Goal: Transaction & Acquisition: Download file/media

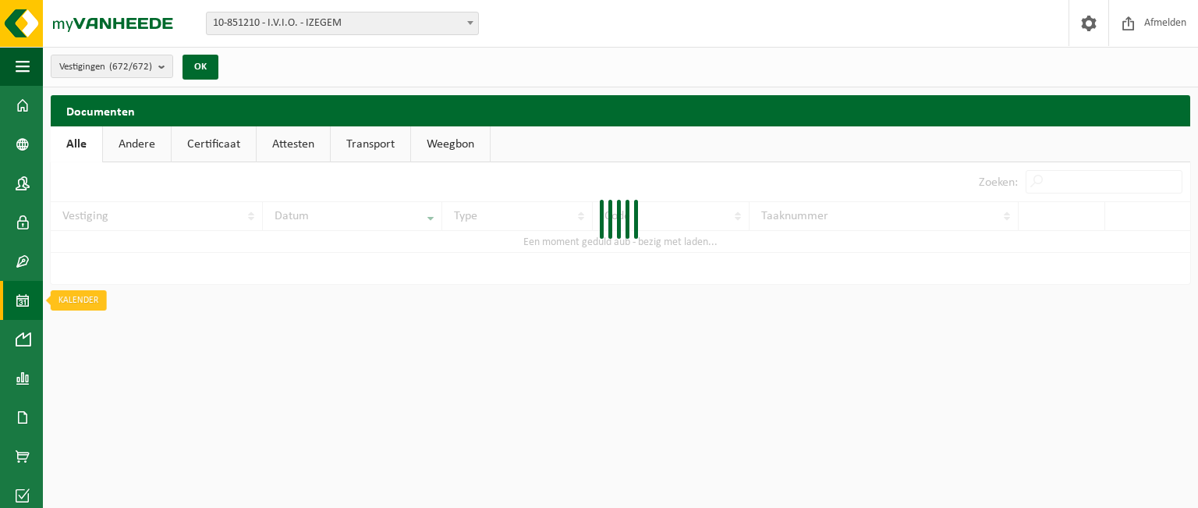
click at [19, 305] on span at bounding box center [23, 300] width 14 height 39
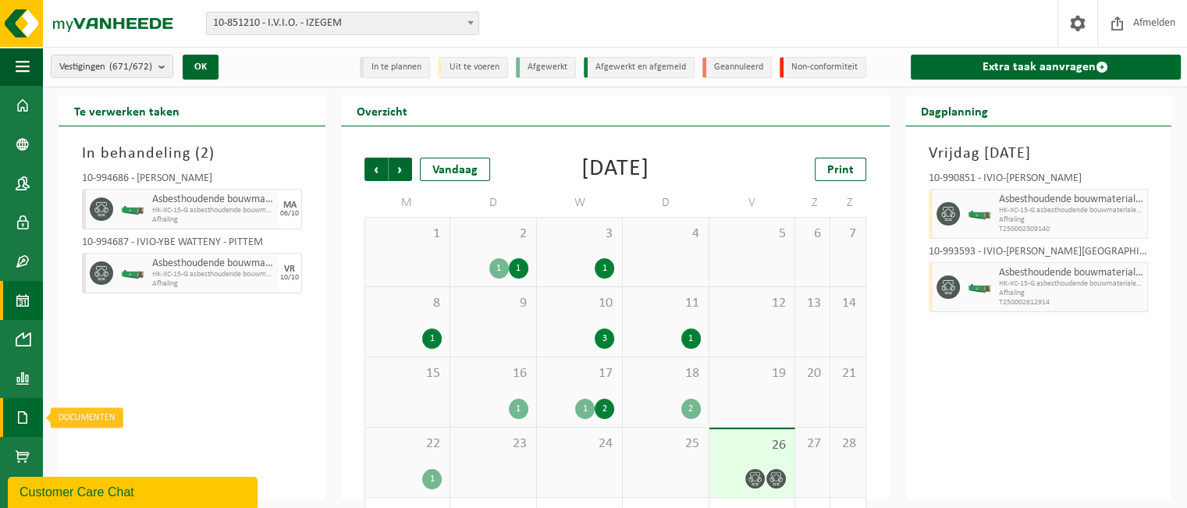
click at [20, 407] on span at bounding box center [23, 417] width 14 height 39
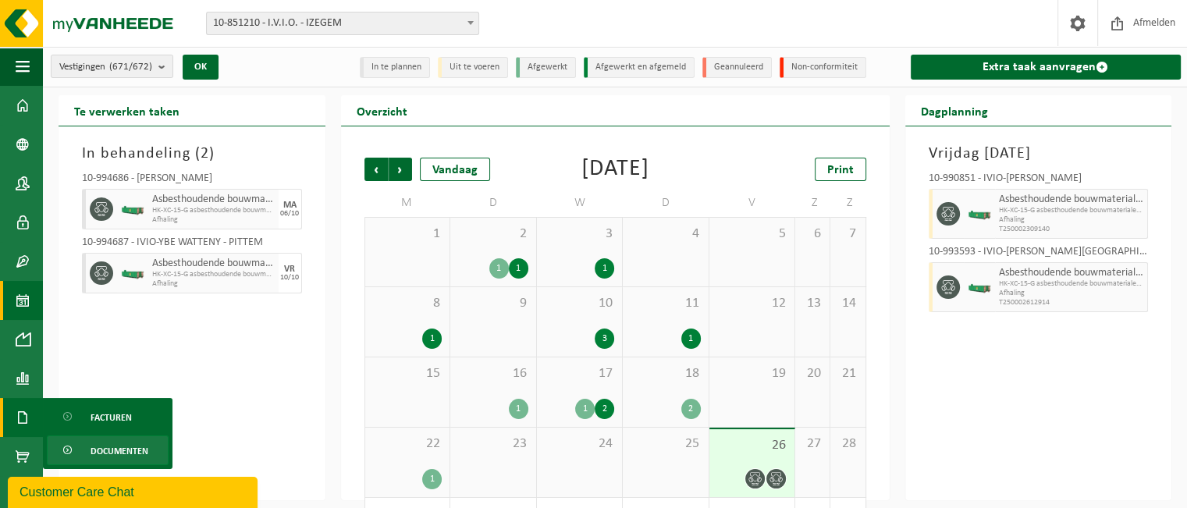
click at [84, 452] on link "Documenten" at bounding box center [108, 450] width 122 height 30
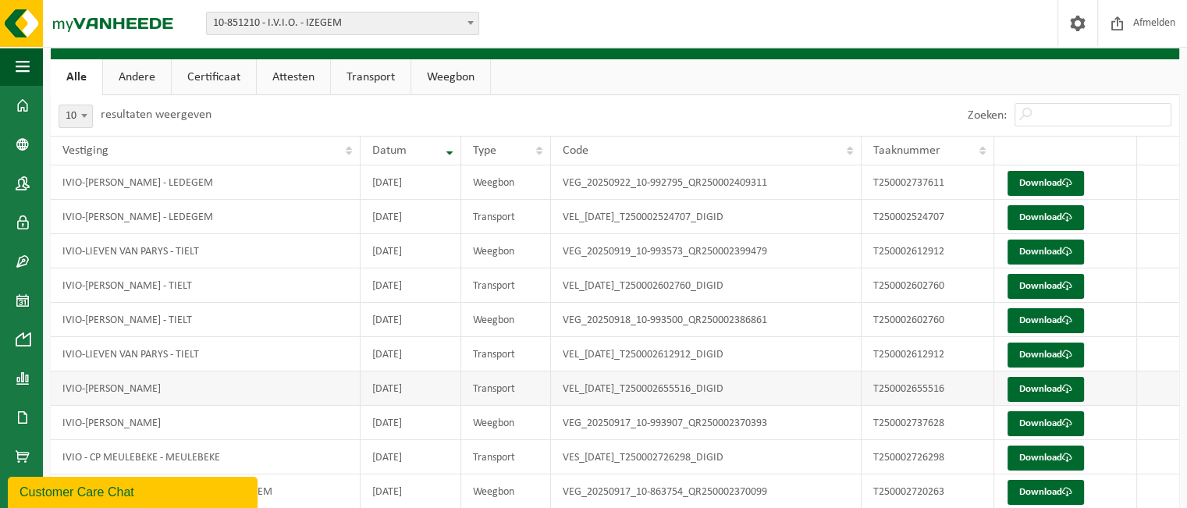
scroll to position [125, 0]
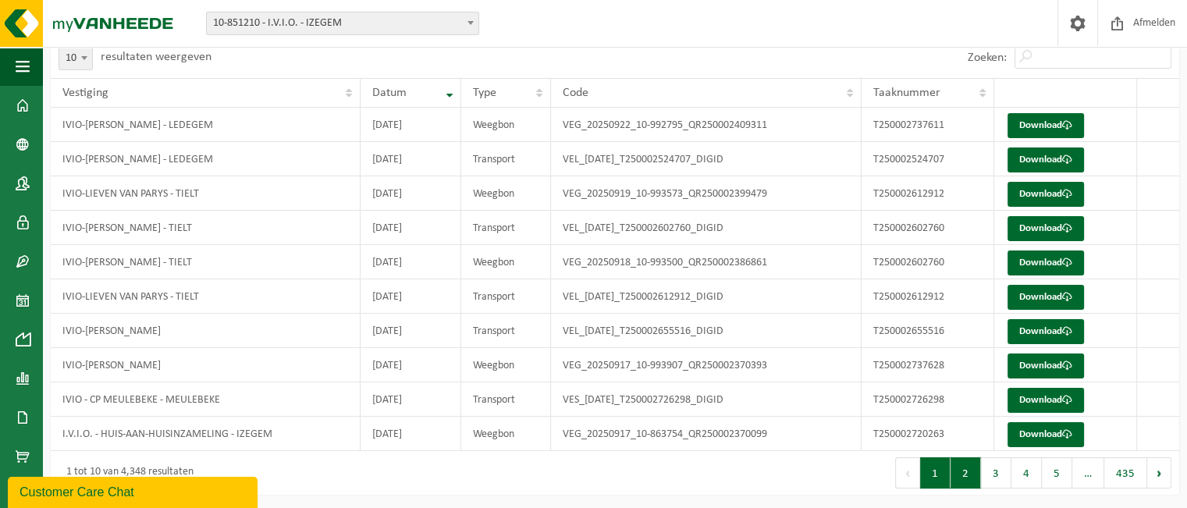
click at [956, 467] on button "2" at bounding box center [965, 472] width 30 height 31
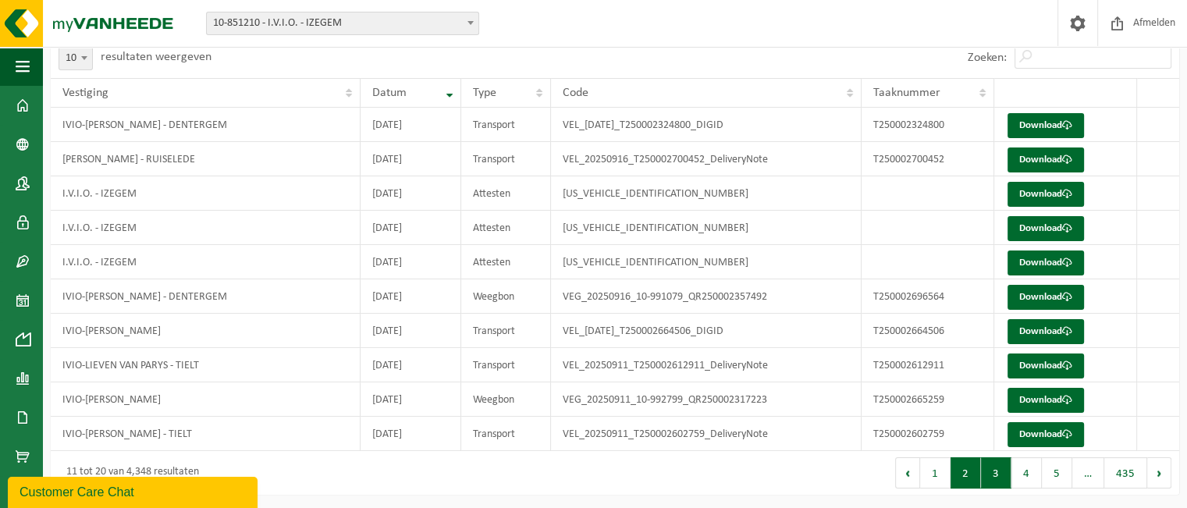
click at [999, 477] on button "3" at bounding box center [996, 472] width 30 height 31
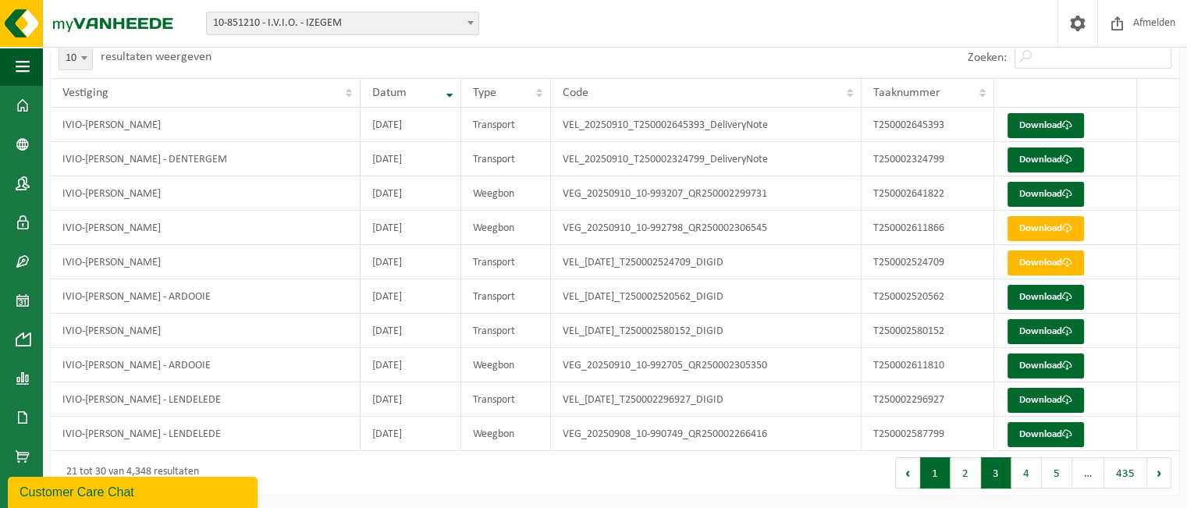
click at [927, 460] on button "1" at bounding box center [935, 472] width 30 height 31
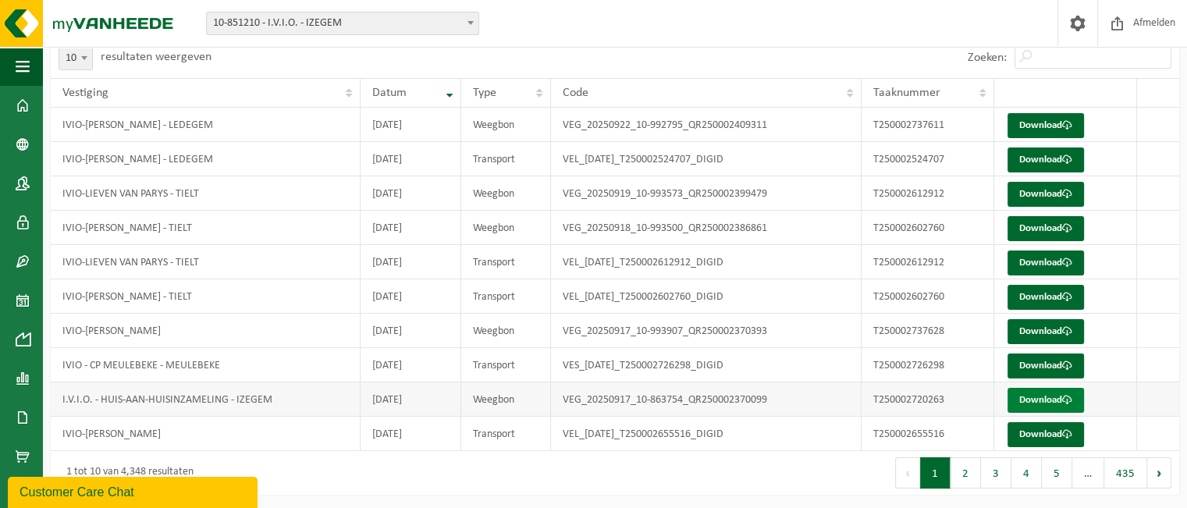
click at [1022, 394] on link "Download" at bounding box center [1045, 400] width 76 height 25
click at [967, 468] on button "2" at bounding box center [965, 472] width 30 height 31
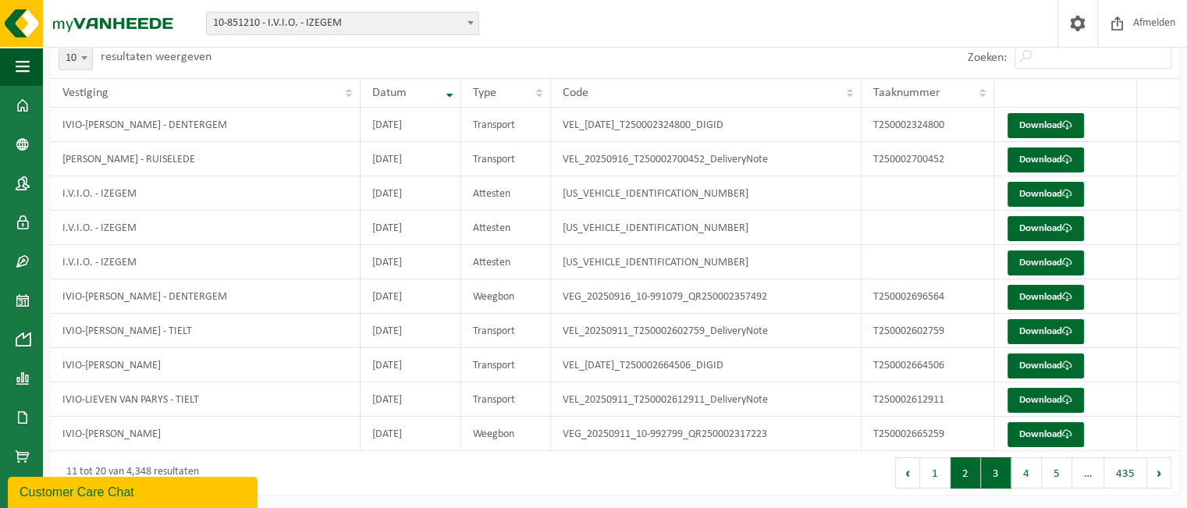
click at [989, 472] on button "3" at bounding box center [996, 472] width 30 height 31
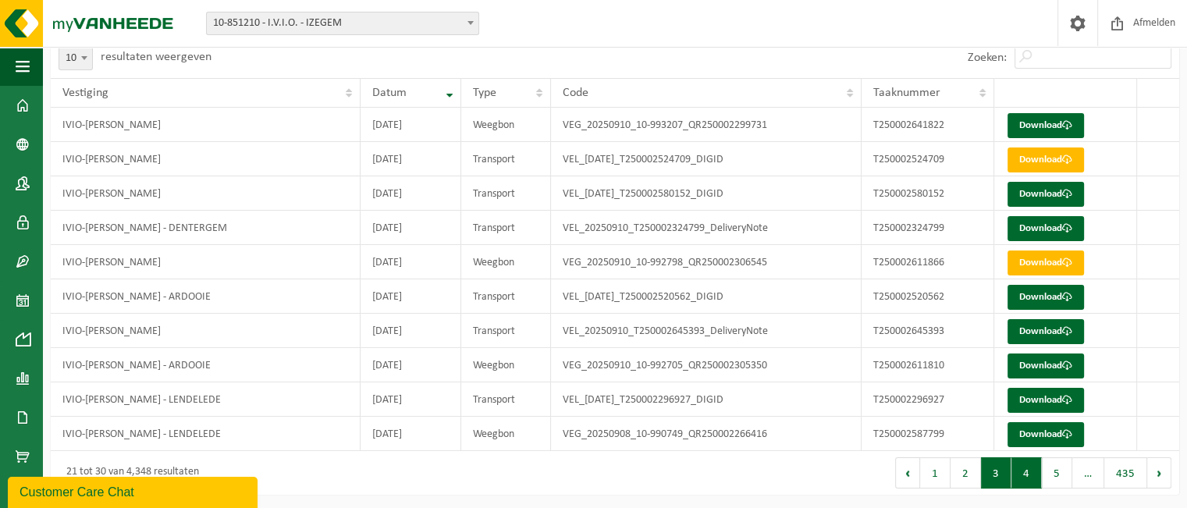
click at [1019, 480] on button "4" at bounding box center [1026, 472] width 30 height 31
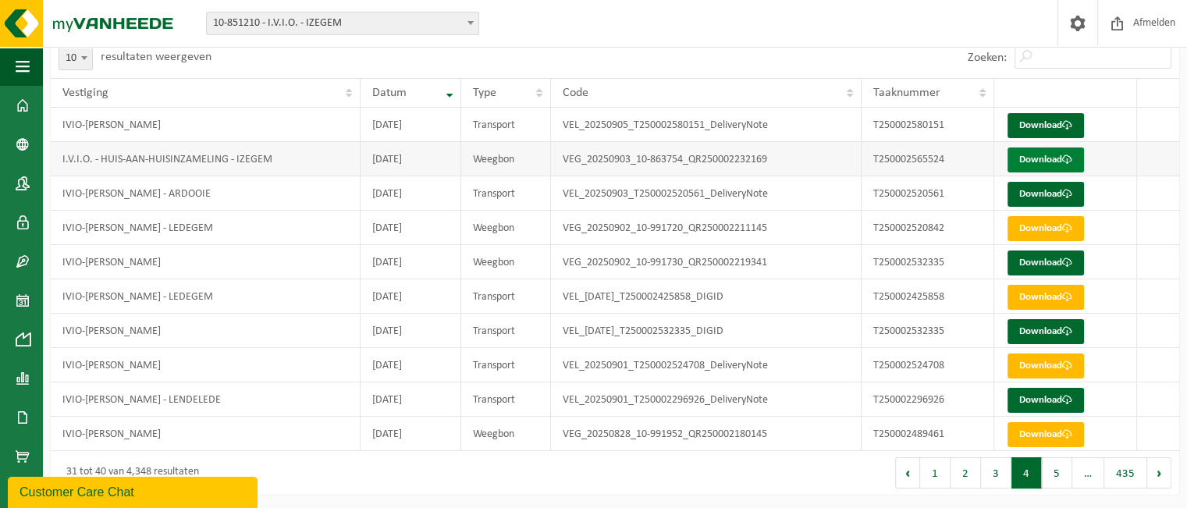
click at [1031, 157] on link "Download" at bounding box center [1045, 159] width 76 height 25
click at [995, 474] on button "3" at bounding box center [996, 472] width 30 height 31
